Goal: Information Seeking & Learning: Find specific fact

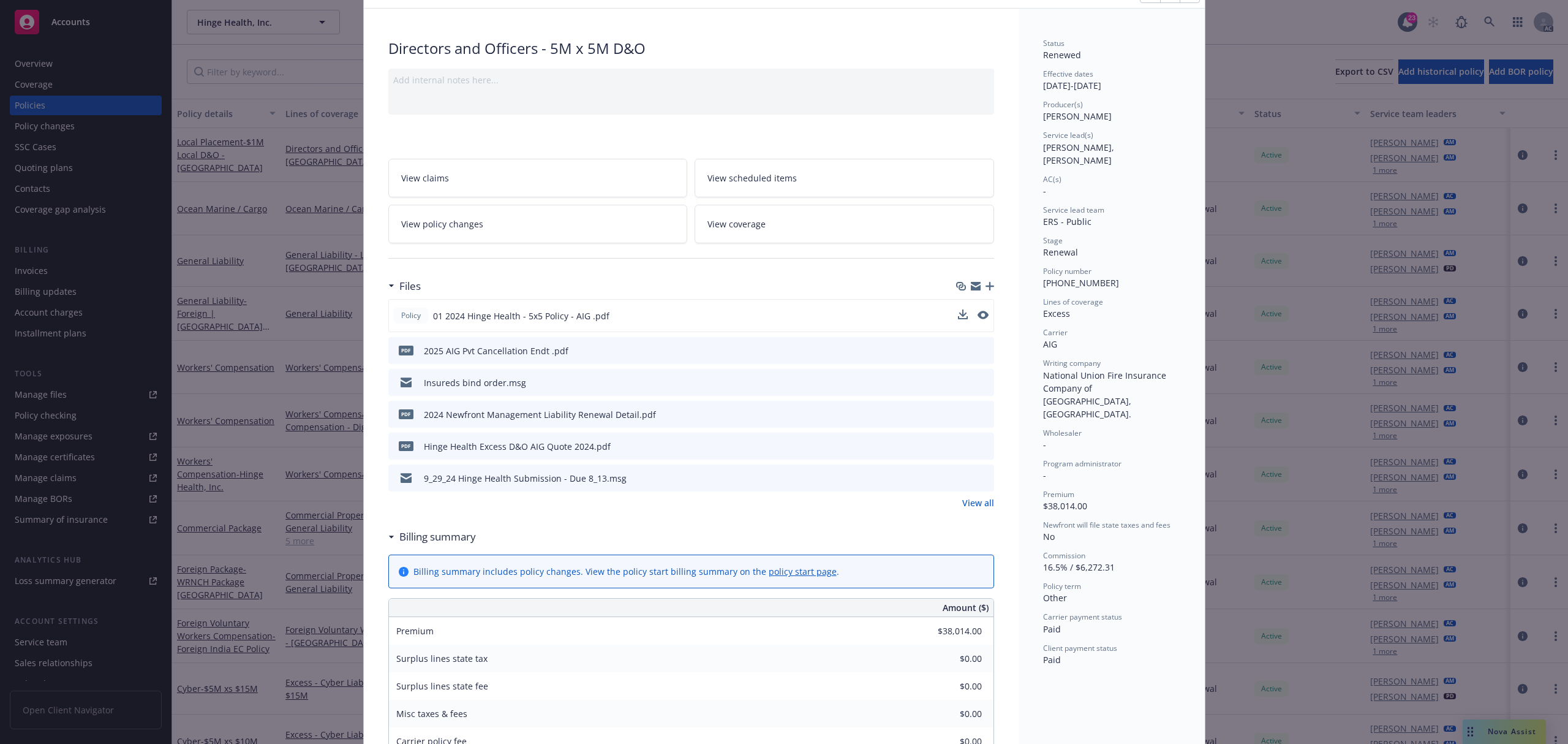
scroll to position [82, 0]
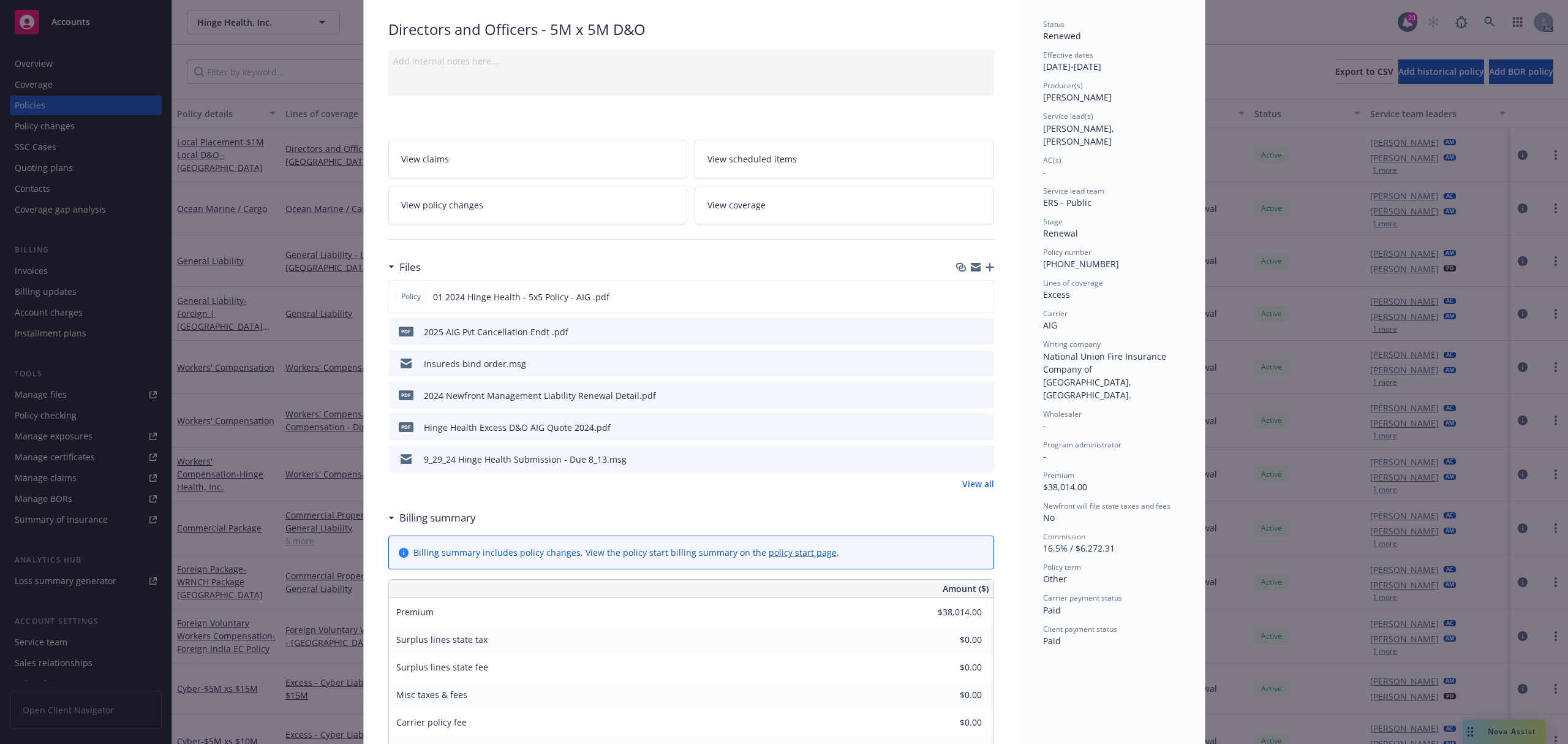
click at [343, 57] on div "Policy Directors and Officers - 5M x 5M D&O Add internal notes here... View cla…" at bounding box center [784, 372] width 1568 height 744
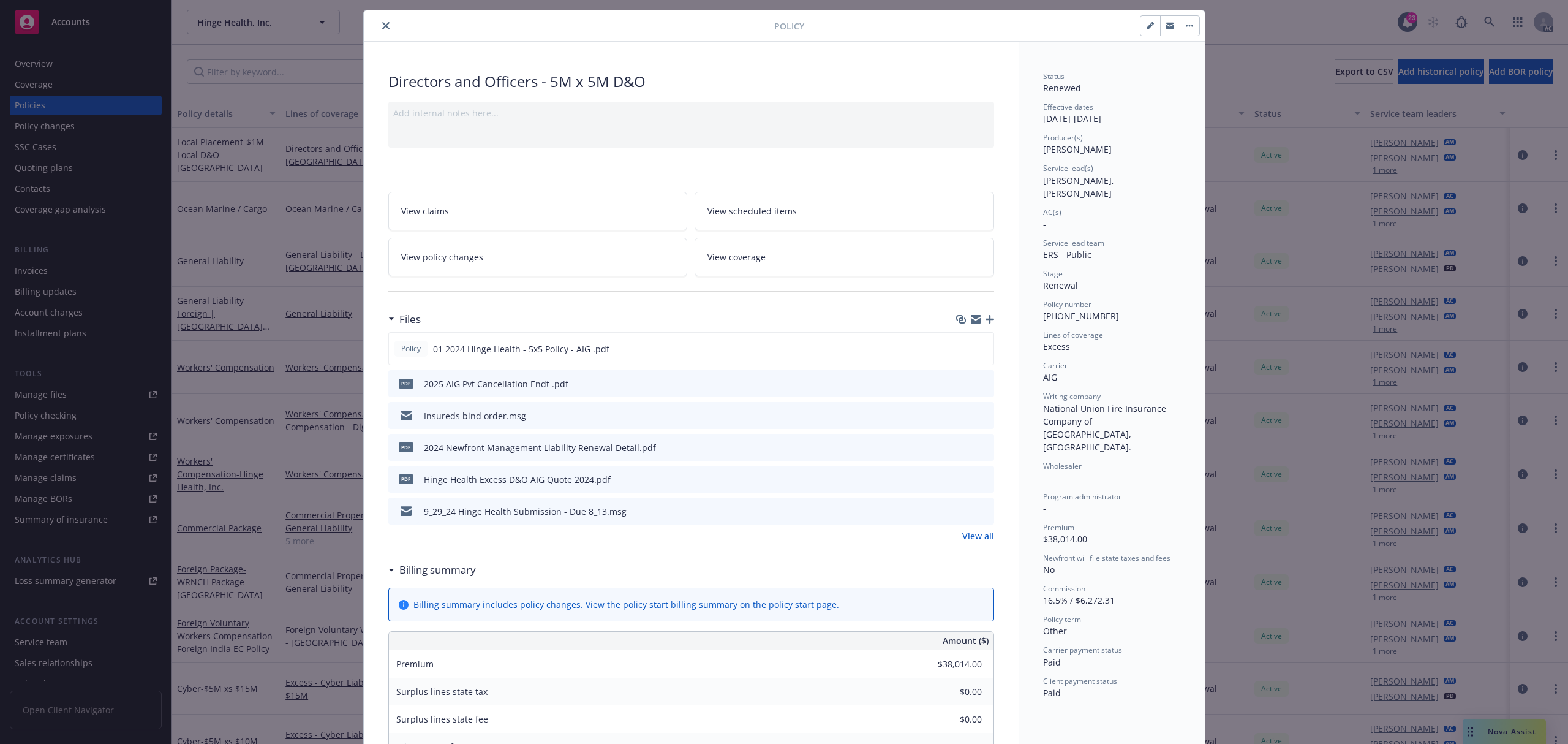
scroll to position [0, 0]
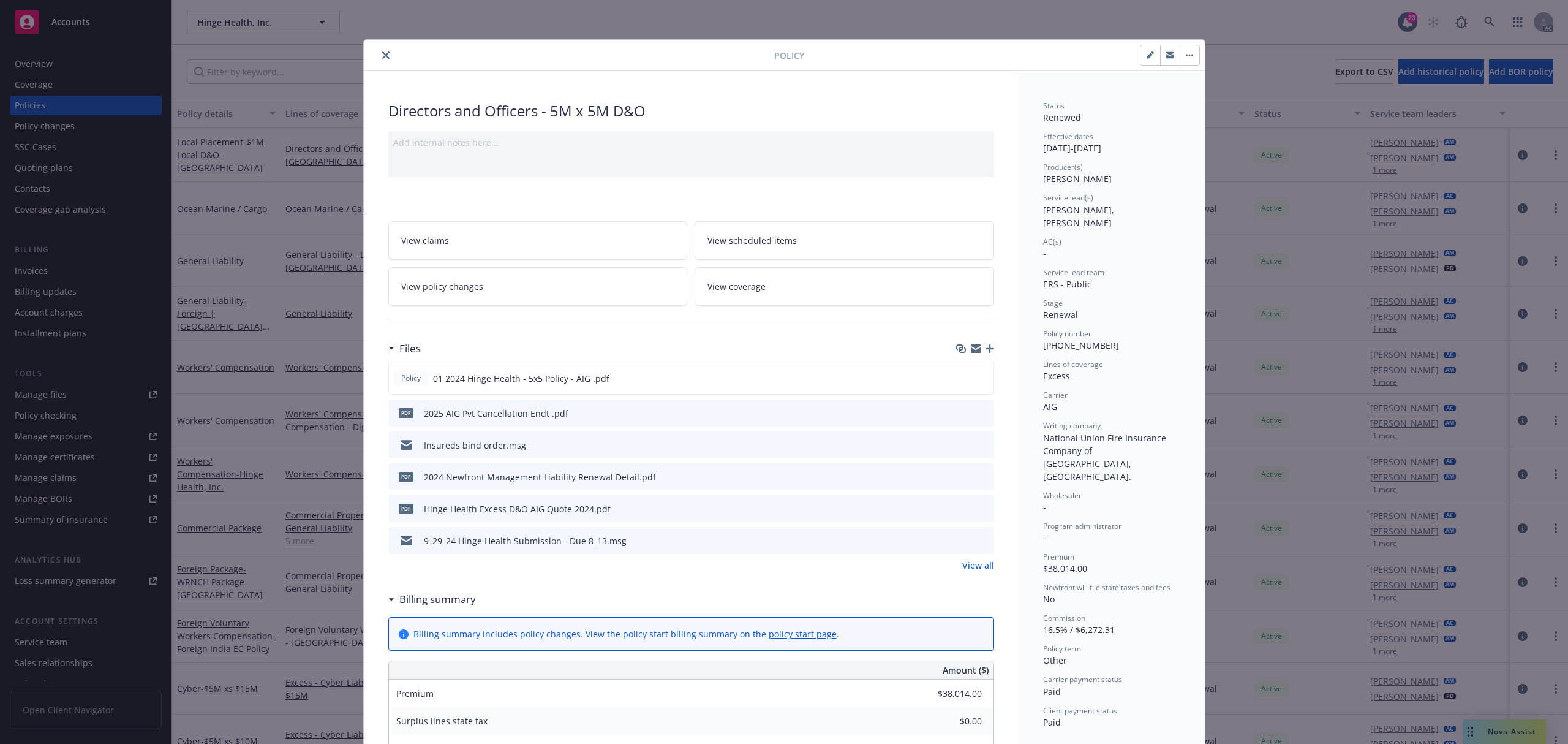
click at [378, 54] on button "close" at bounding box center [385, 54] width 15 height 15
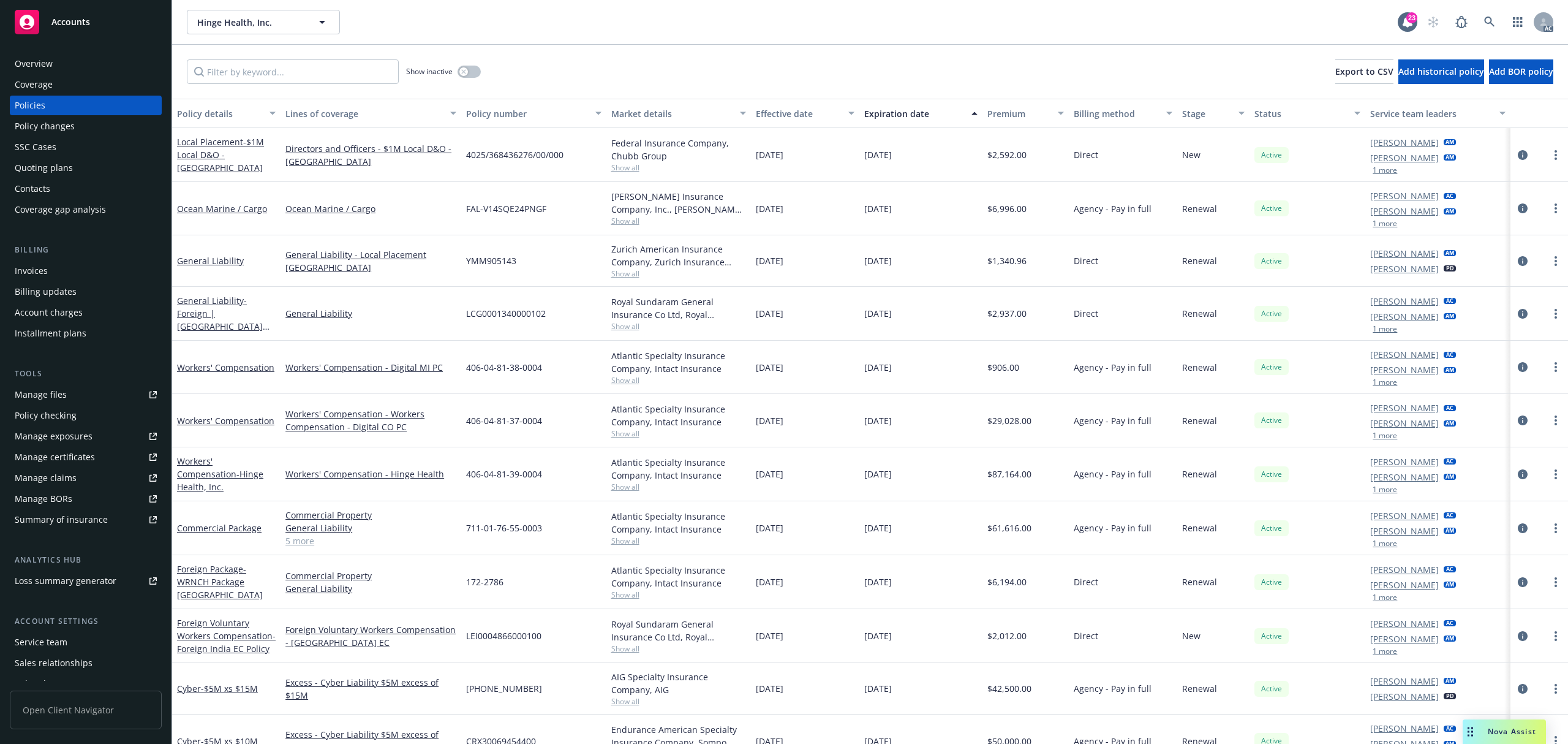
click at [32, 275] on div "Invoices" at bounding box center [31, 271] width 33 height 20
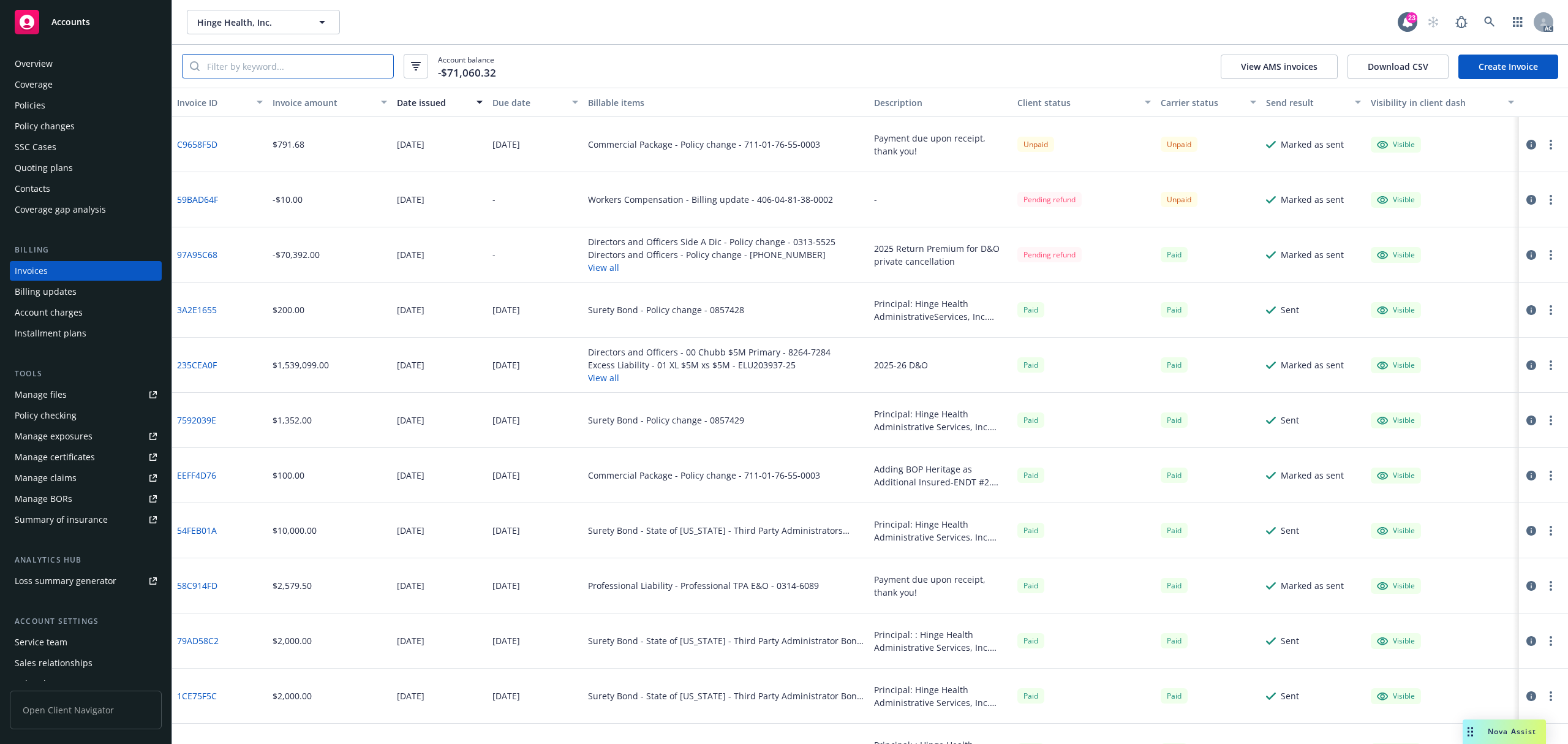
click at [275, 64] on input "search" at bounding box center [296, 66] width 193 height 23
paste input "97A95C68"
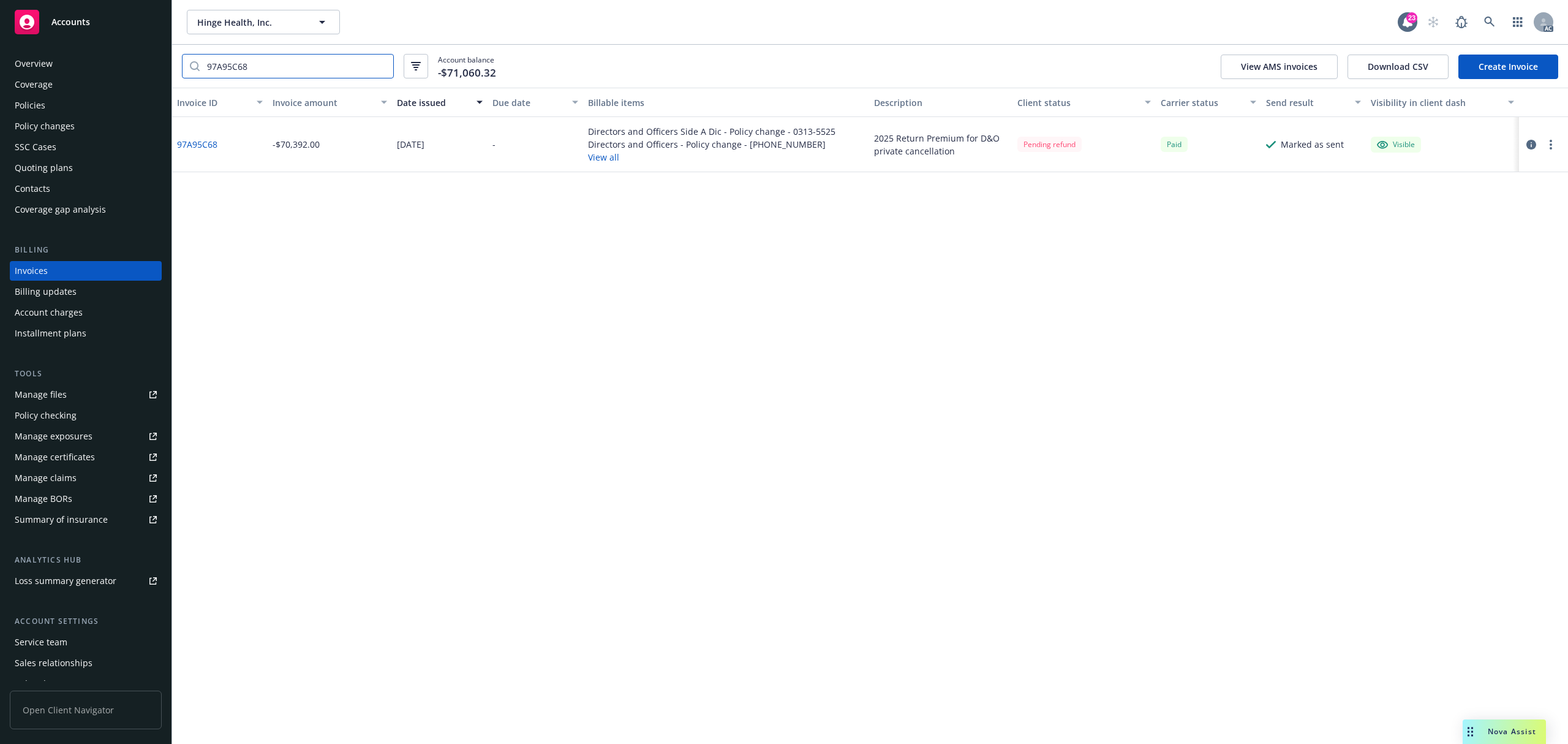
type input "97A95C68"
click at [278, 60] on input "97A95C68" at bounding box center [296, 66] width 193 height 23
click at [1488, 14] on link at bounding box center [1490, 22] width 24 height 24
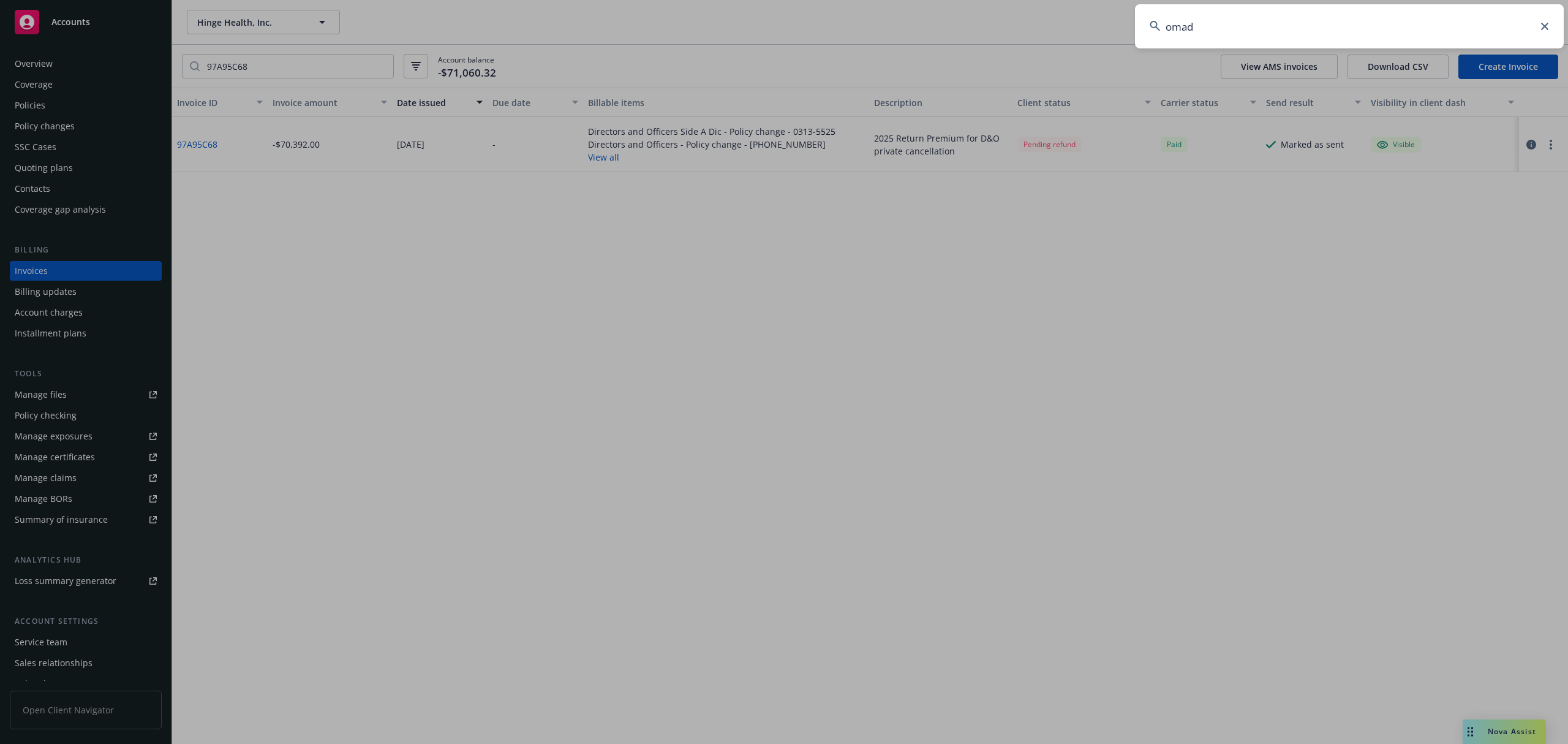
type input "omada"
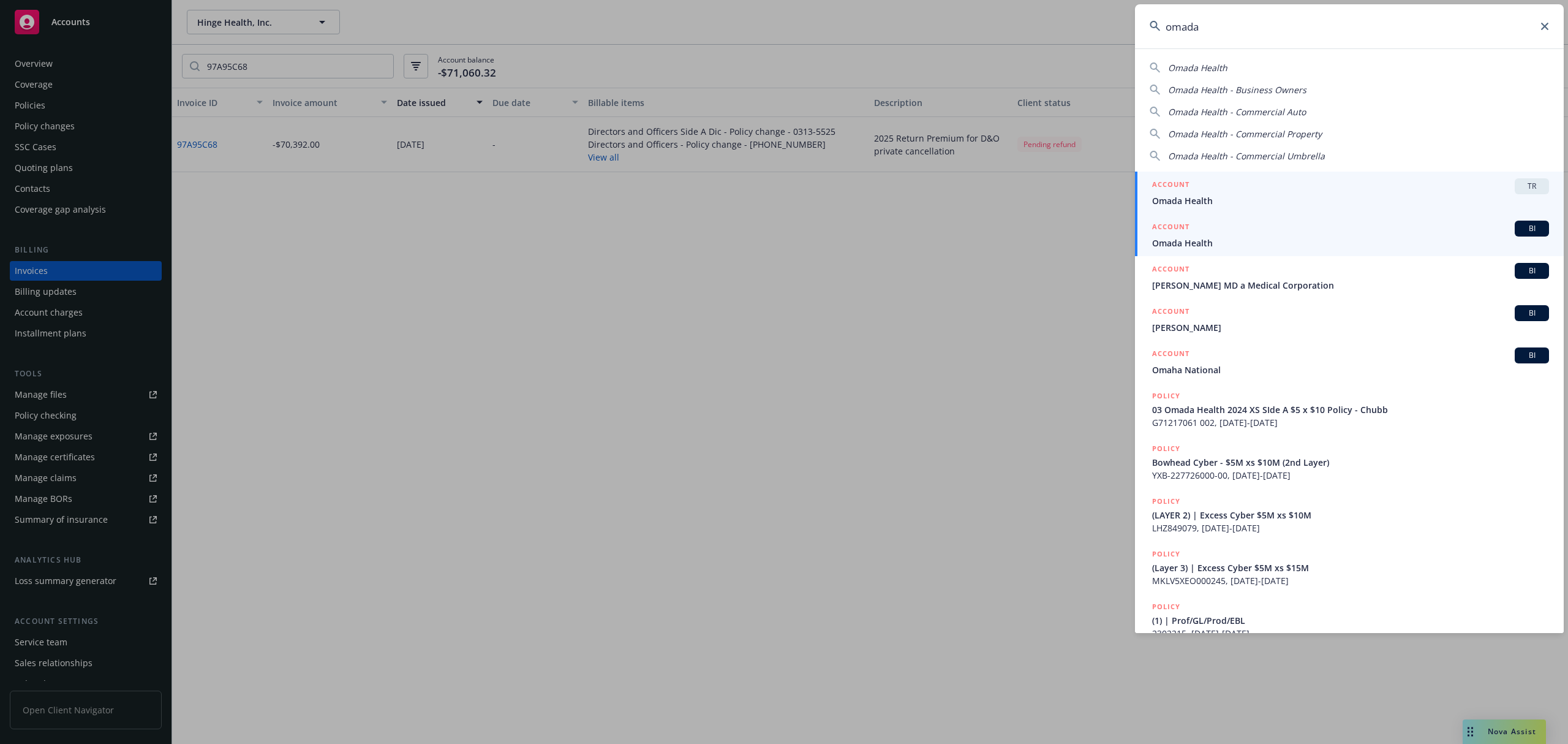
click at [1244, 238] on span "Omada Health" at bounding box center [1350, 242] width 397 height 13
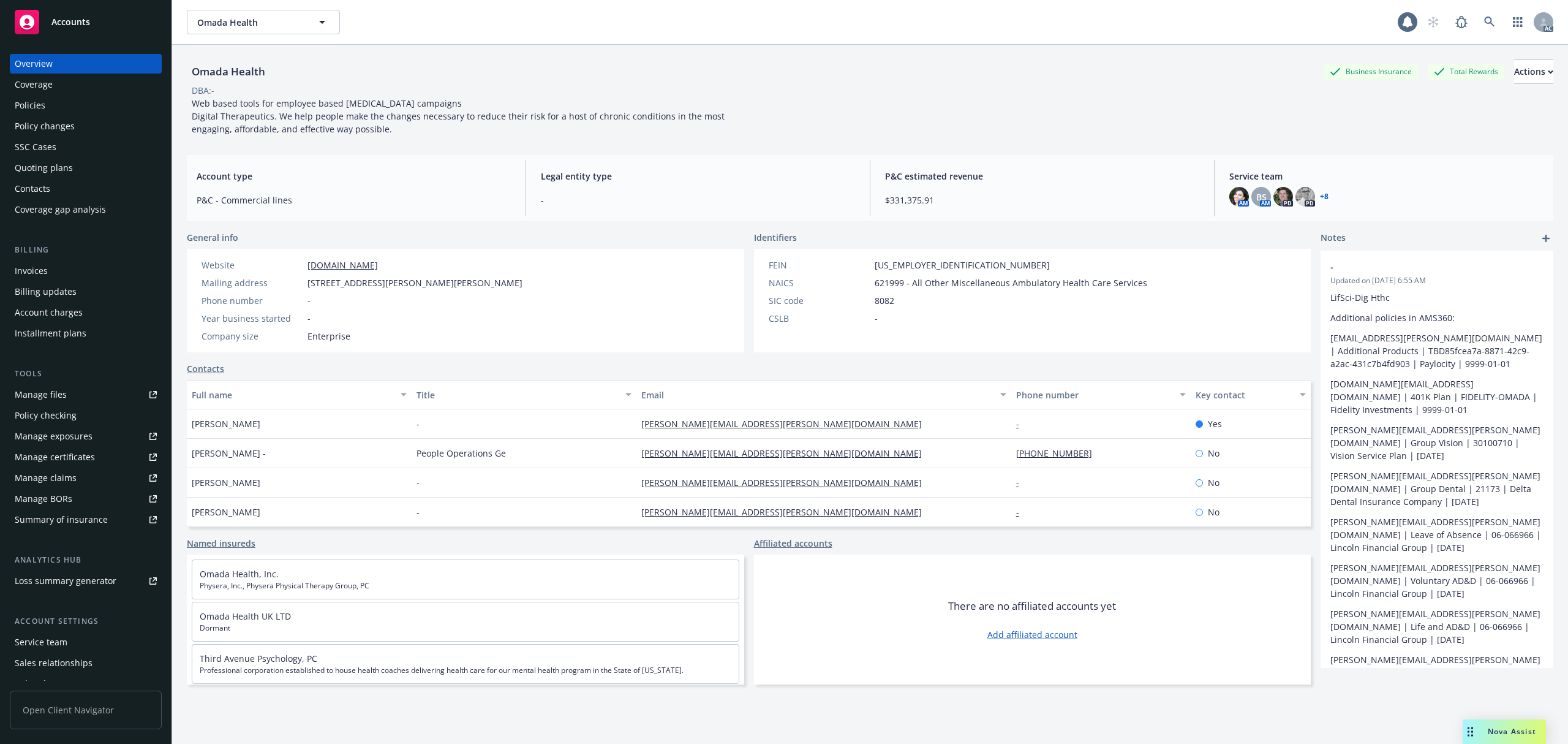
click at [82, 268] on div "Invoices" at bounding box center [86, 271] width 142 height 20
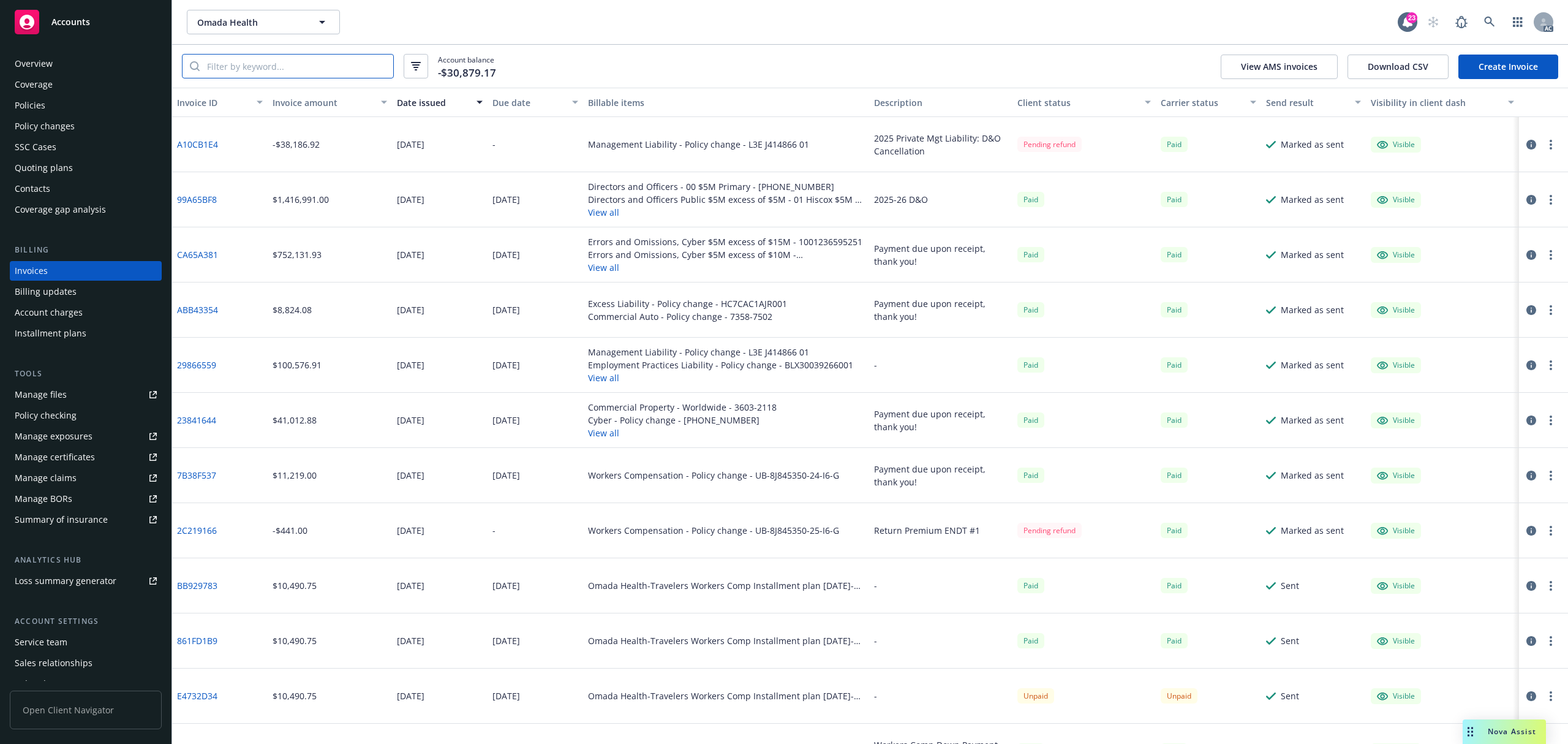
click at [319, 73] on input "search" at bounding box center [296, 66] width 193 height 23
paste input "A10CB1E4"
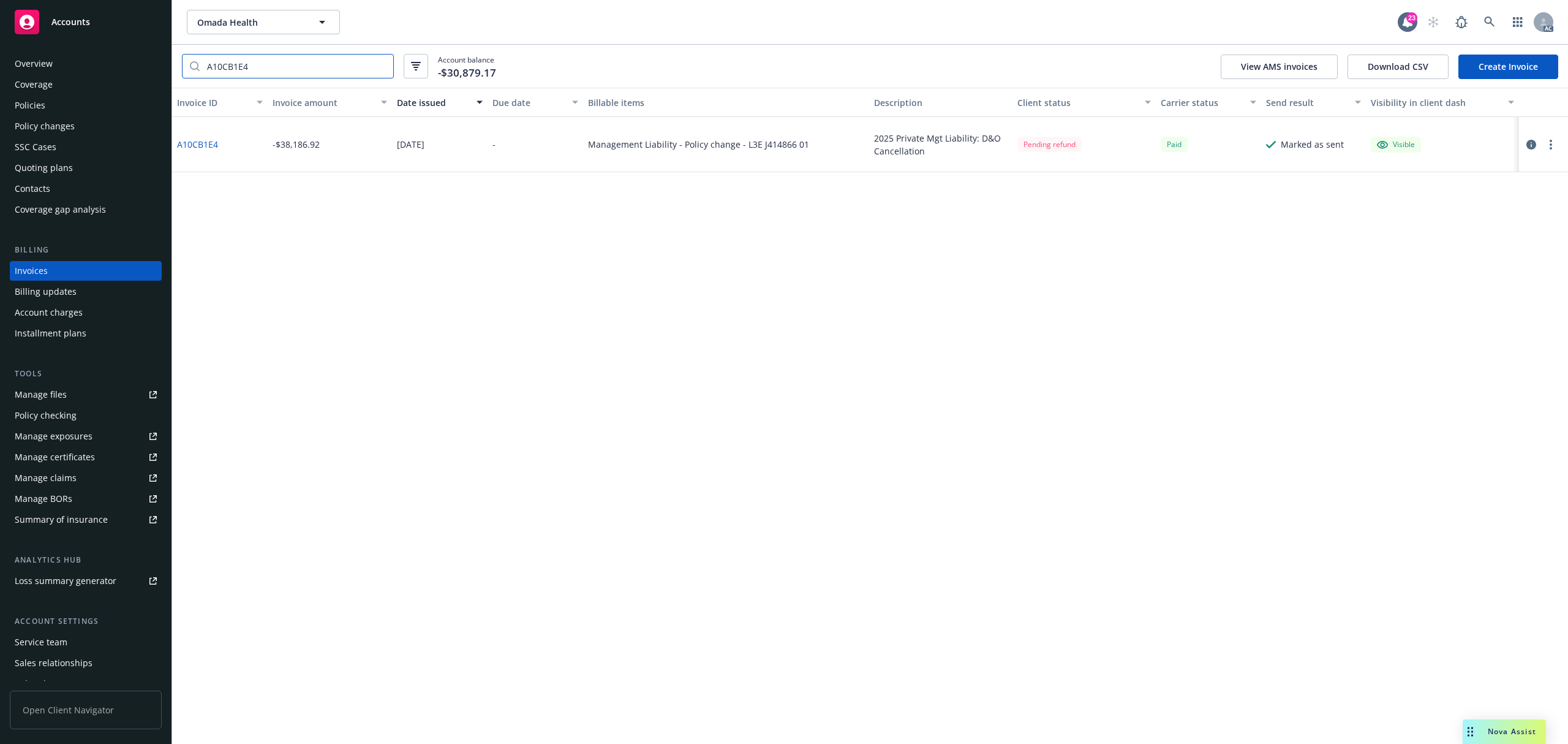
type input "A10CB1E4"
click at [1010, 382] on div "Invoice ID Invoice amount Date issued Due date Billable items Description Clien…" at bounding box center [870, 416] width 1396 height 656
